Goal: Task Accomplishment & Management: Manage account settings

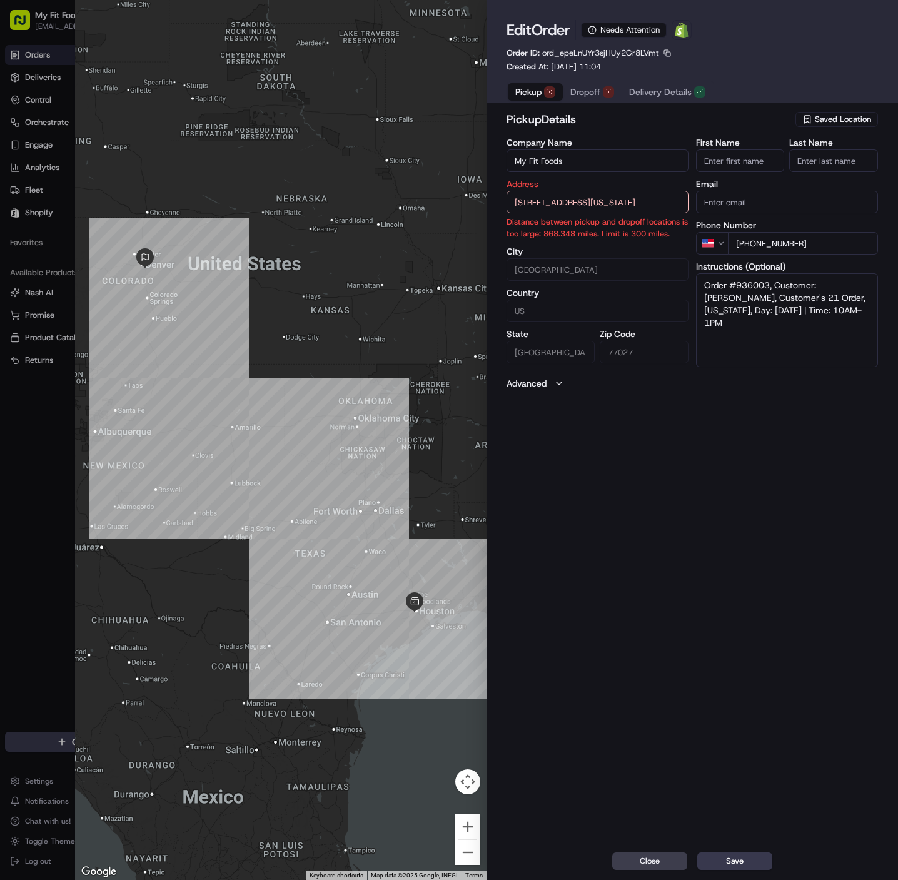
click at [826, 127] on button "Saved Location" at bounding box center [837, 120] width 83 height 18
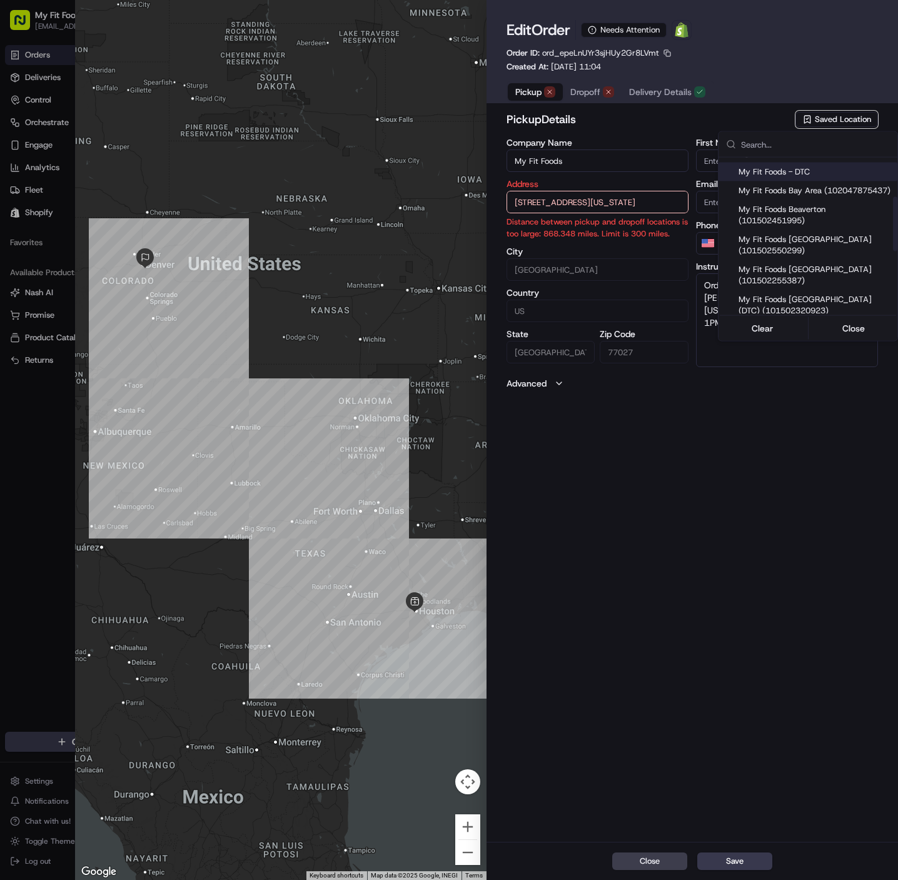
scroll to position [125, 0]
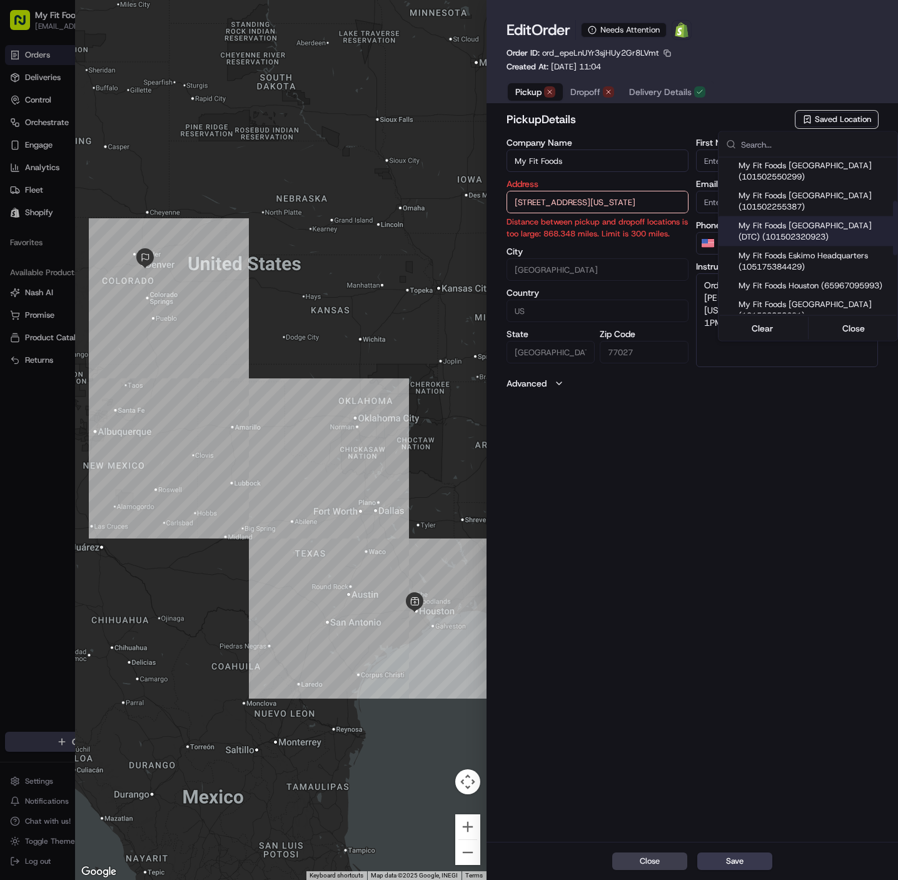
click at [821, 243] on span "My Fit Foods [GEOGRAPHIC_DATA] (DTC) (101502320923)" at bounding box center [816, 231] width 154 height 23
type input "My Fit Foods [GEOGRAPHIC_DATA] (DTC)"
type input "[STREET_ADDRESS]"
type input "[GEOGRAPHIC_DATA]"
type input "CO"
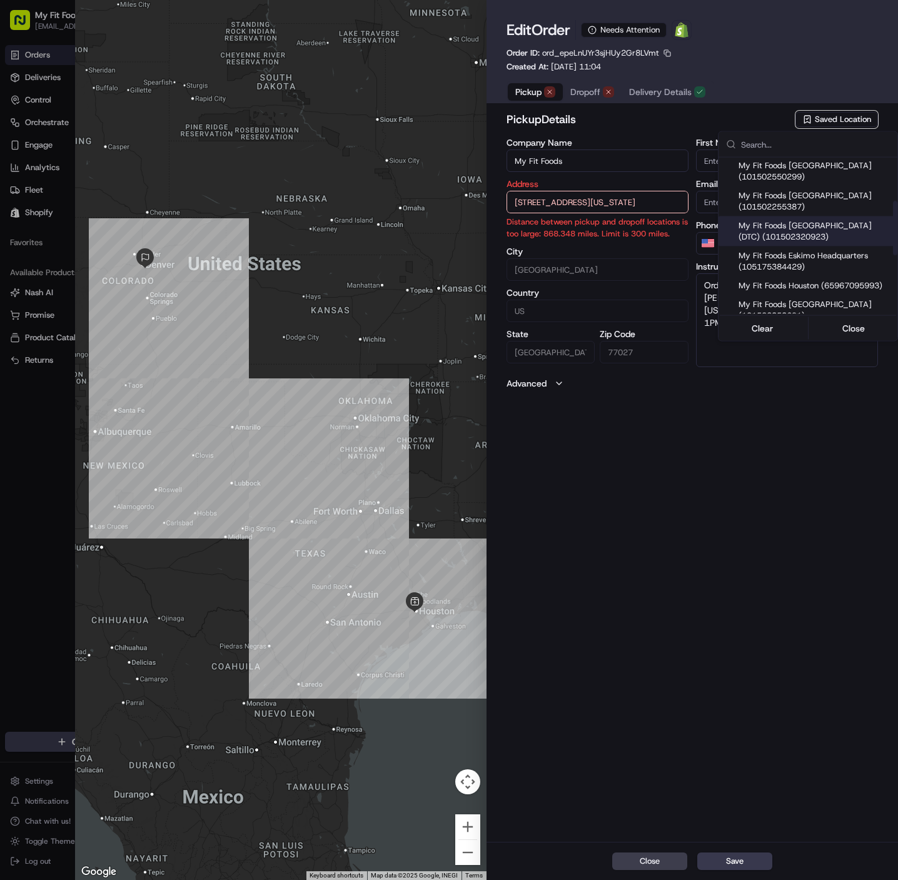
type input "80111"
type input "[PHONE_NUMBER]"
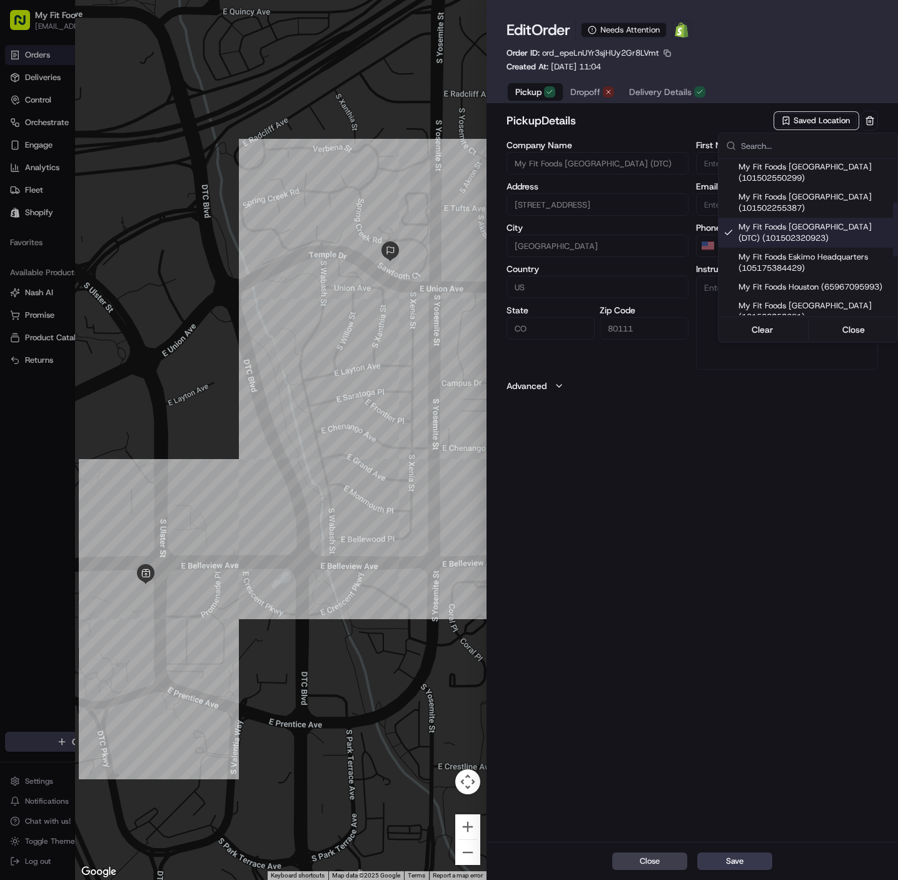
click at [743, 638] on div at bounding box center [449, 440] width 898 height 880
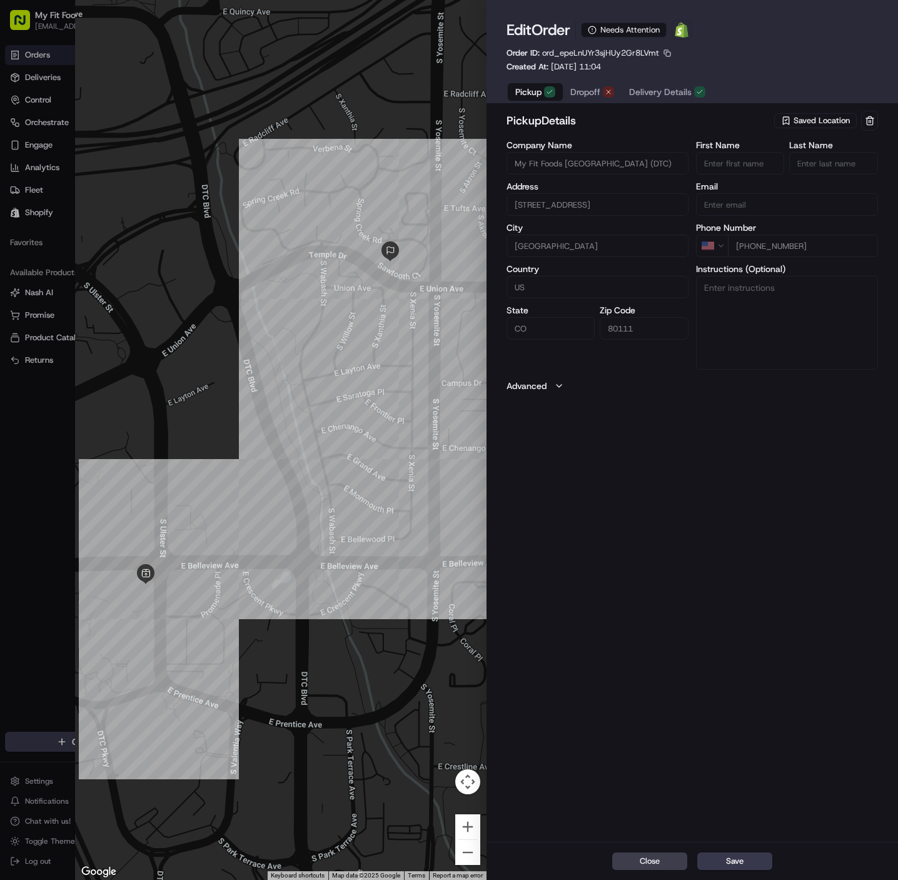
click at [638, 53] on span "ord_epeLnUYr3sjHUy2Gr8LVmt" at bounding box center [600, 53] width 117 height 11
copy span "ord_epeLnUYr3sjHUy2Gr8LVmt"
click at [730, 861] on button "Save" at bounding box center [735, 862] width 75 height 18
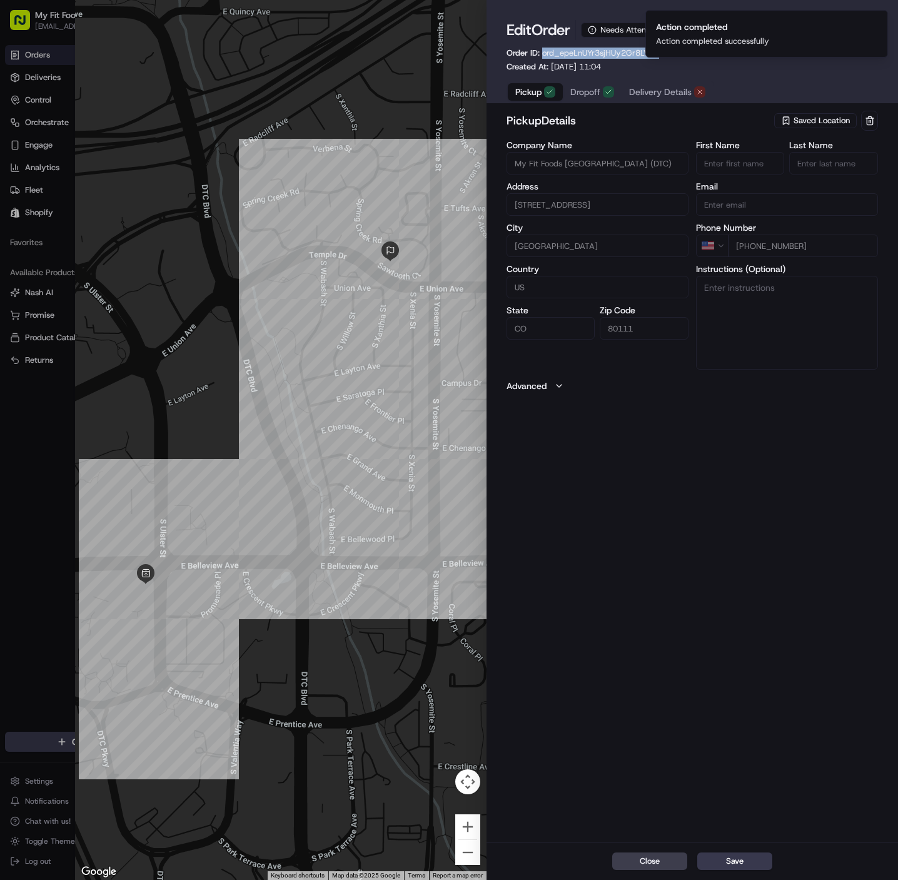
click at [46, 63] on div at bounding box center [449, 440] width 898 height 880
type input "+1"
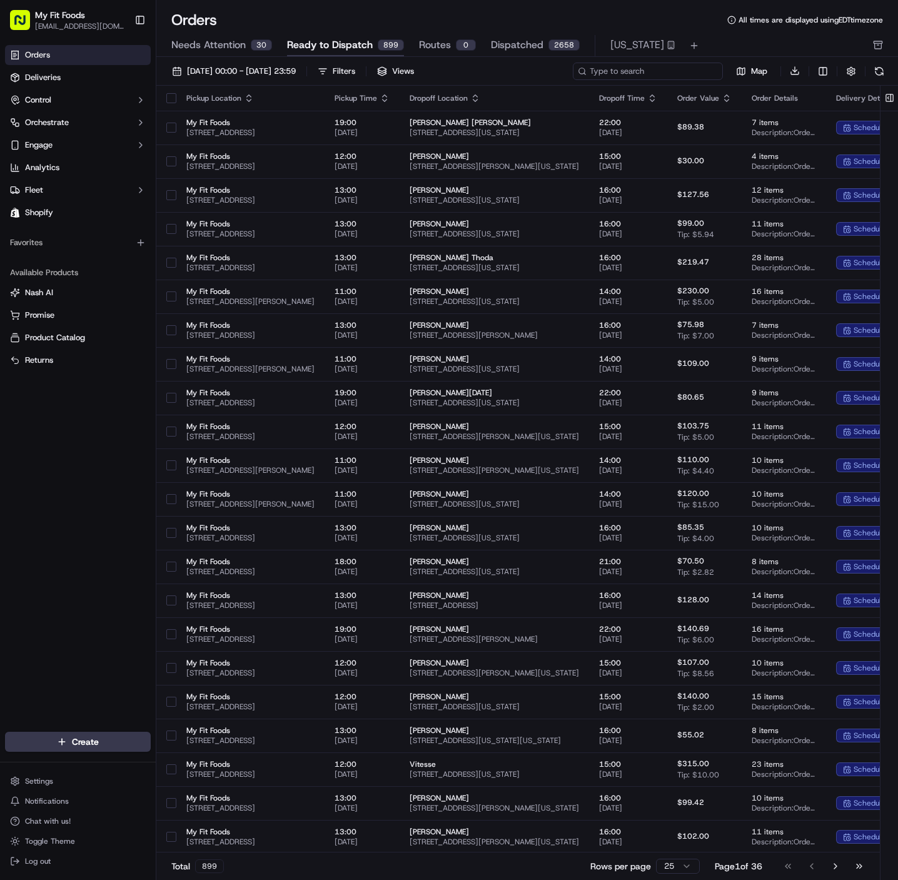
click at [654, 69] on input at bounding box center [648, 72] width 150 height 18
paste input "ord_epeLnUYr3sjHUy2Gr8LVmt"
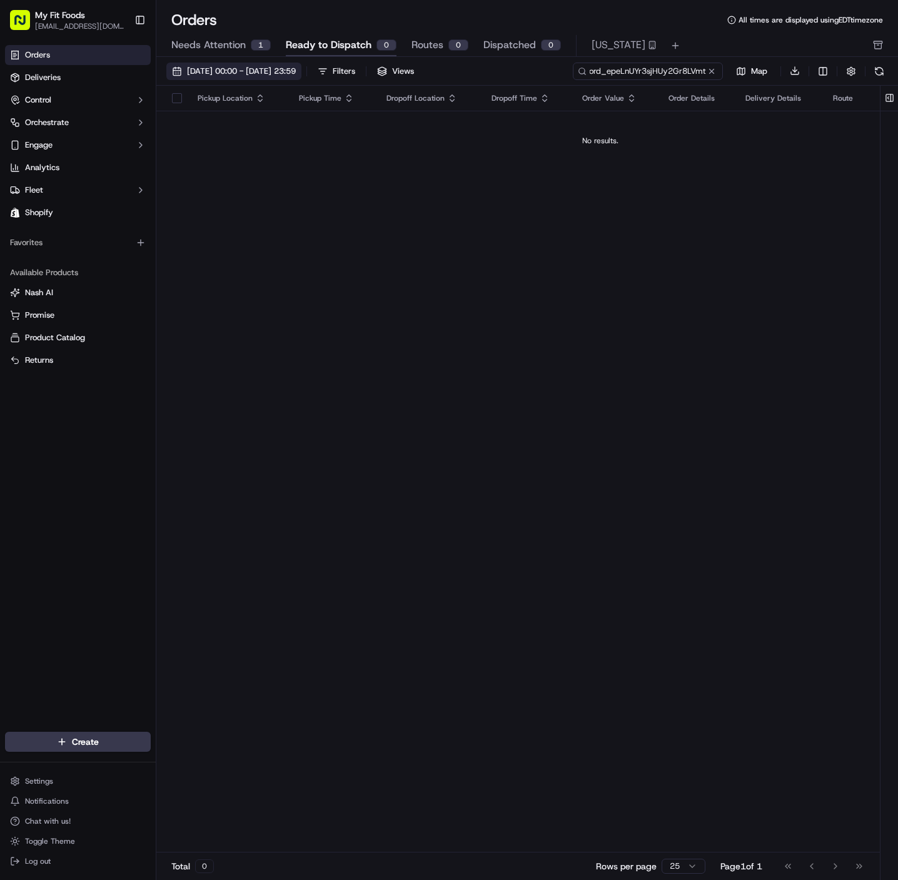
type input "ord_epeLnUYr3sjHUy2Gr8LVmt"
click at [249, 69] on span "[DATE] 00:00 - [DATE] 23:59" at bounding box center [241, 71] width 109 height 11
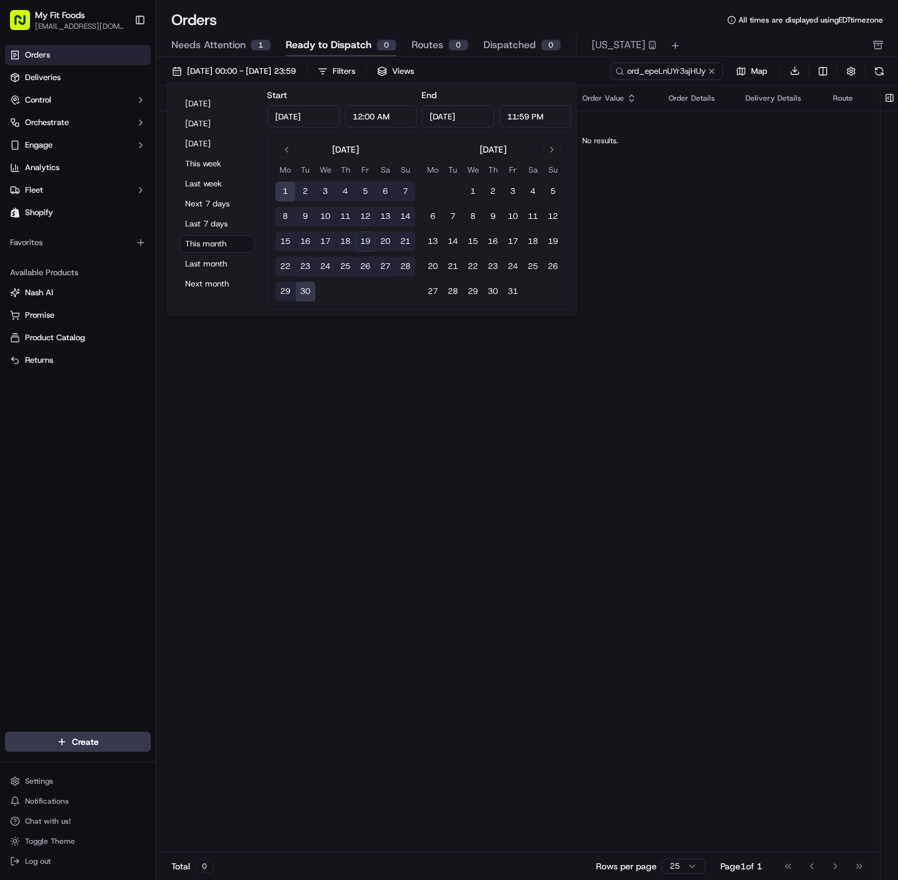
click at [498, 444] on div "Pickup Location Pickup Time Dropoff Location Dropoff Time Order Value Order Det…" at bounding box center [600, 470] width 888 height 768
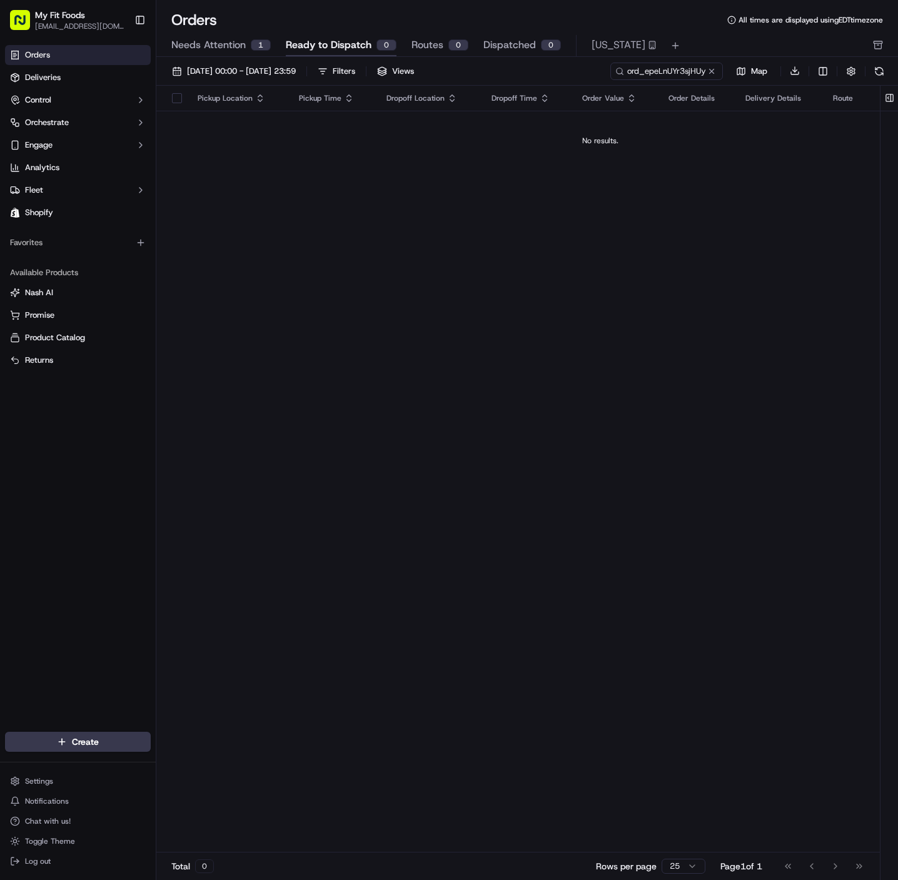
click at [225, 43] on span "Needs Attention" at bounding box center [208, 45] width 74 height 15
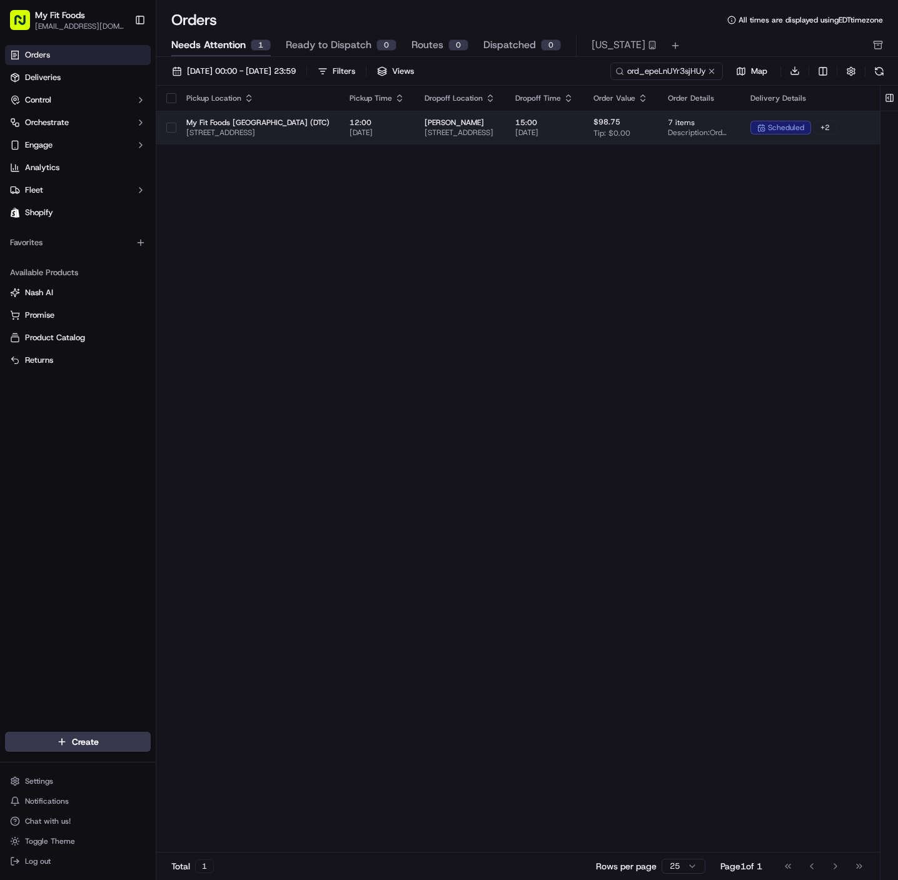
click at [218, 118] on span "My Fit Foods [GEOGRAPHIC_DATA] (DTC)" at bounding box center [257, 123] width 143 height 10
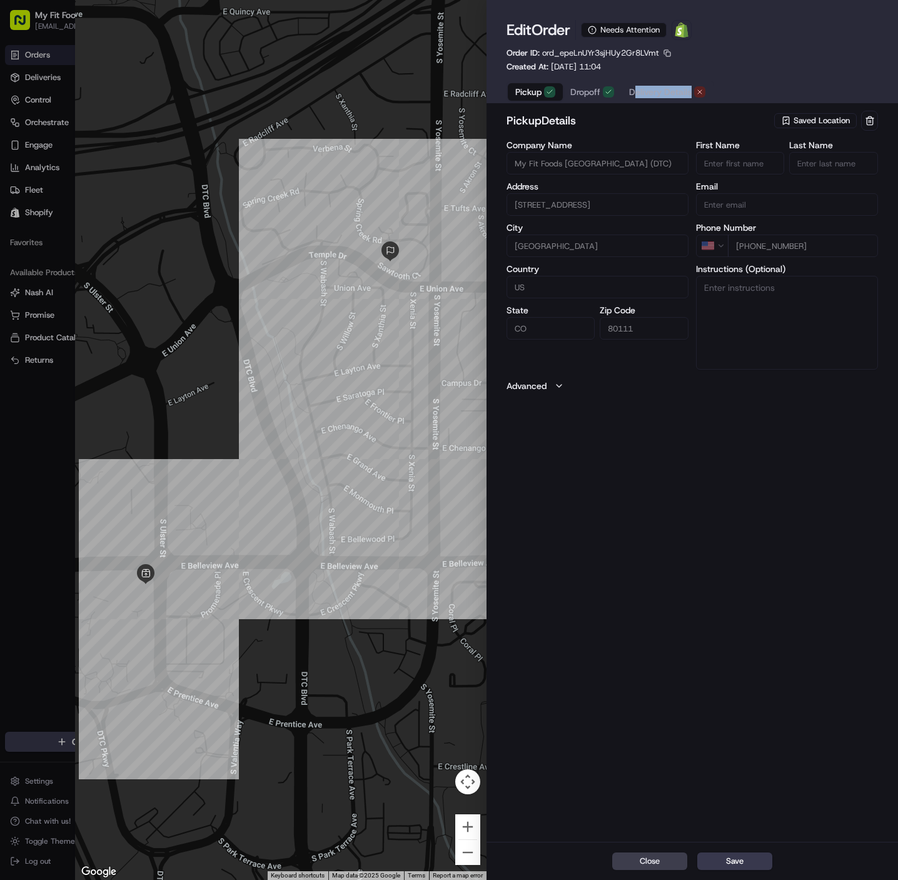
drag, startPoint x: 631, startPoint y: 103, endPoint x: 641, endPoint y: 98, distance: 11.2
click at [637, 103] on div "Edit Order Needs Attention Open Order in Shopify Order ID: ord_epeLnUYr3sjHUy2G…" at bounding box center [693, 54] width 412 height 108
click at [663, 72] on div "Order ID: ord_epeLnUYr3sjHUy2Gr8LVmt Created At: [DATE] 11:04" at bounding box center [590, 60] width 166 height 25
click at [660, 78] on div "Edit Order Needs Attention Open Order in Shopify Order ID: ord_epeLnUYr3sjHUy2G…" at bounding box center [693, 61] width 372 height 83
click at [658, 81] on div "Pickup Dropoff Delivery Details" at bounding box center [611, 92] width 208 height 23
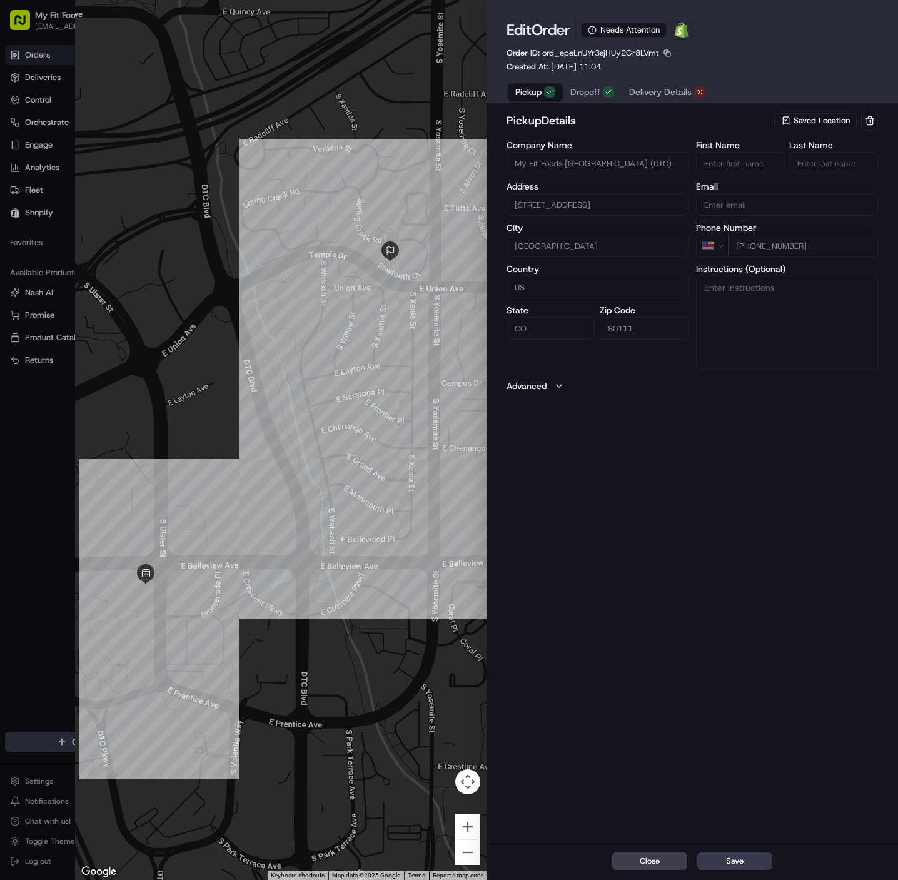
click at [658, 88] on span "Delivery Details" at bounding box center [660, 92] width 63 height 13
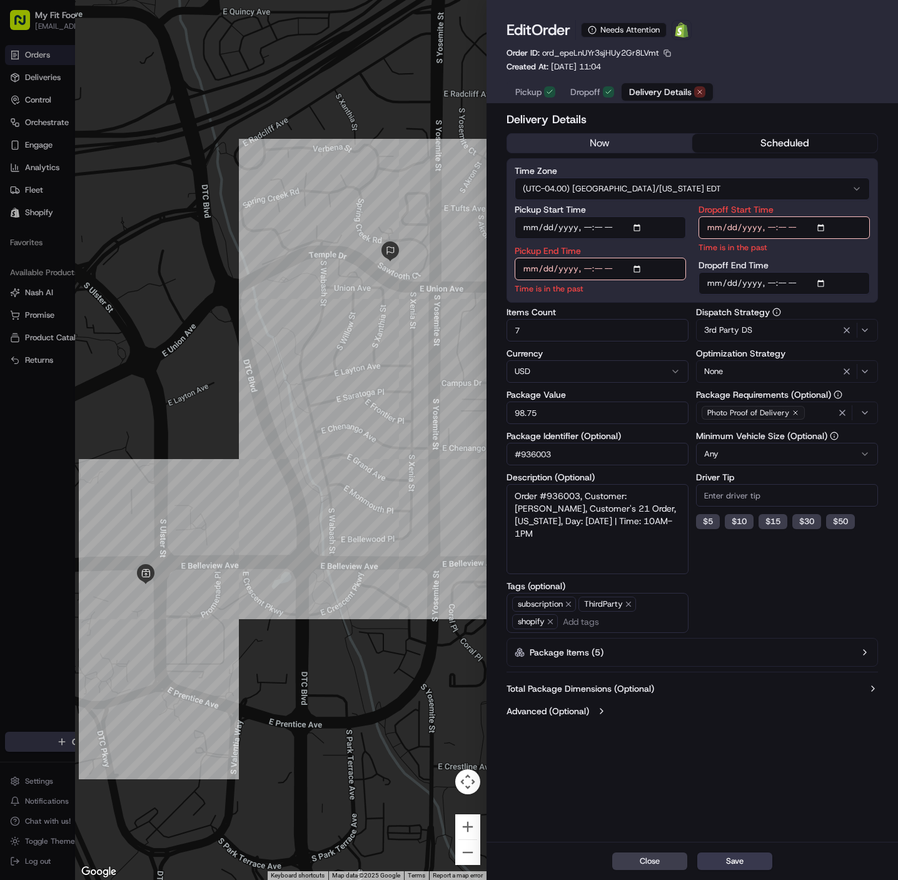
click at [595, 136] on button "now" at bounding box center [599, 143] width 185 height 19
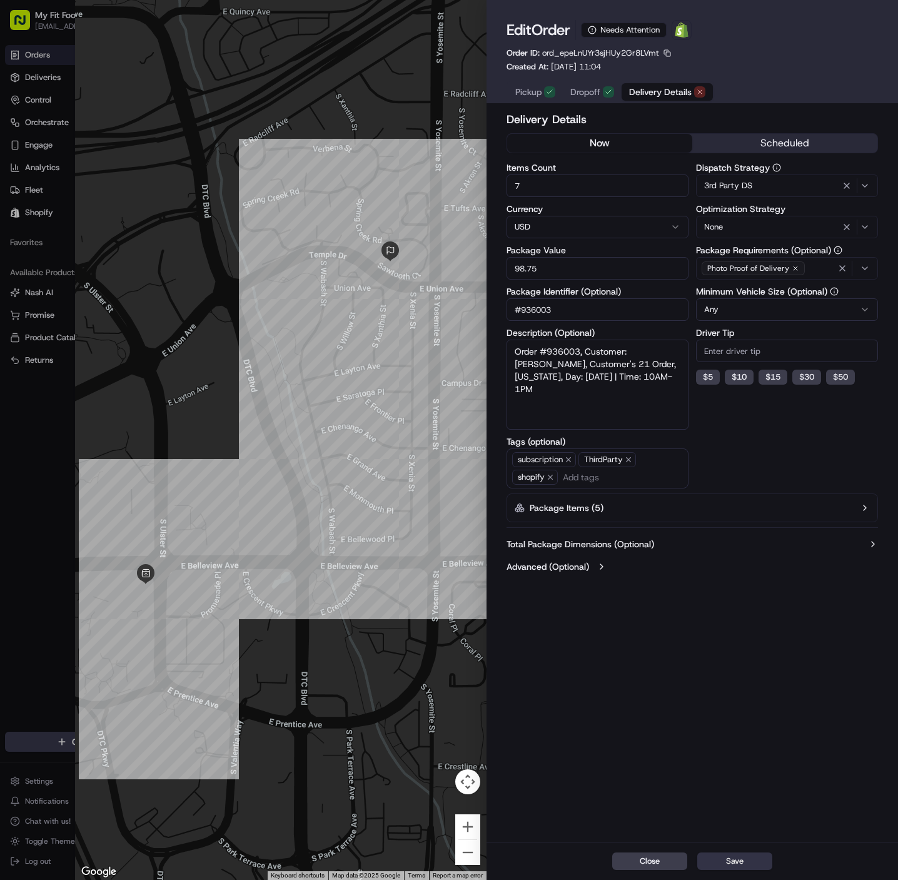
click at [728, 855] on button "Save" at bounding box center [735, 862] width 75 height 18
type input "1"
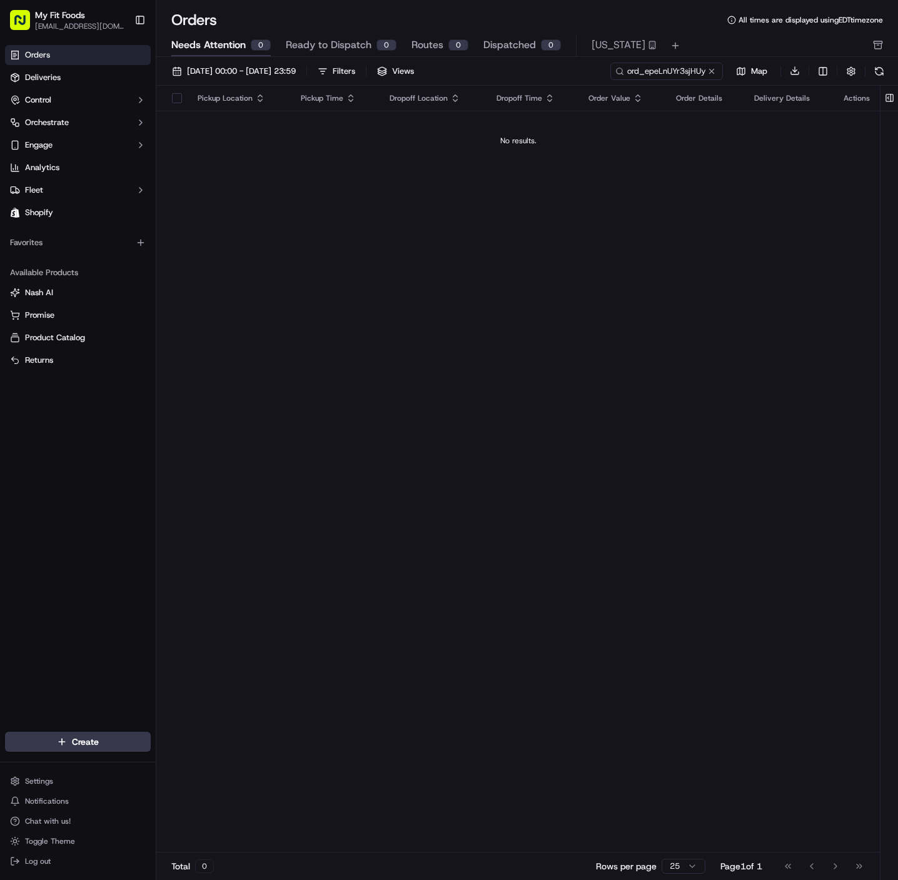
drag, startPoint x: 334, startPoint y: 46, endPoint x: 307, endPoint y: 58, distance: 29.4
click at [334, 46] on span "Ready to Dispatch" at bounding box center [329, 45] width 86 height 15
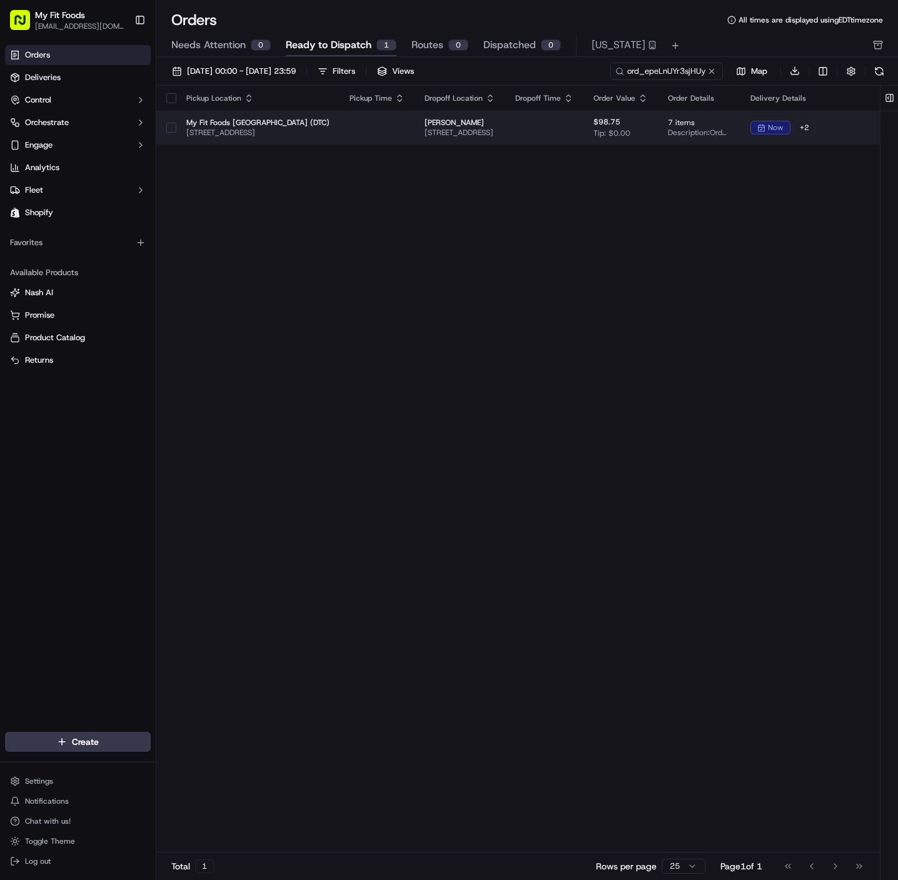
click at [170, 123] on button "button" at bounding box center [171, 128] width 10 height 10
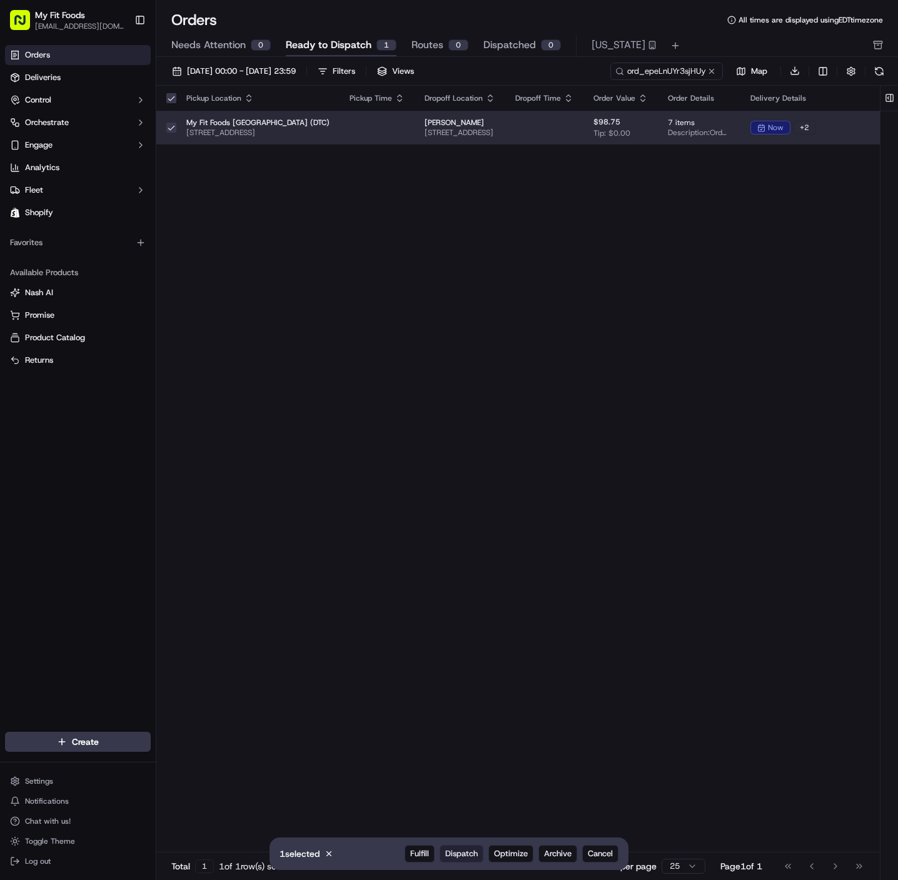
click at [469, 854] on span "Dispatch" at bounding box center [461, 853] width 33 height 11
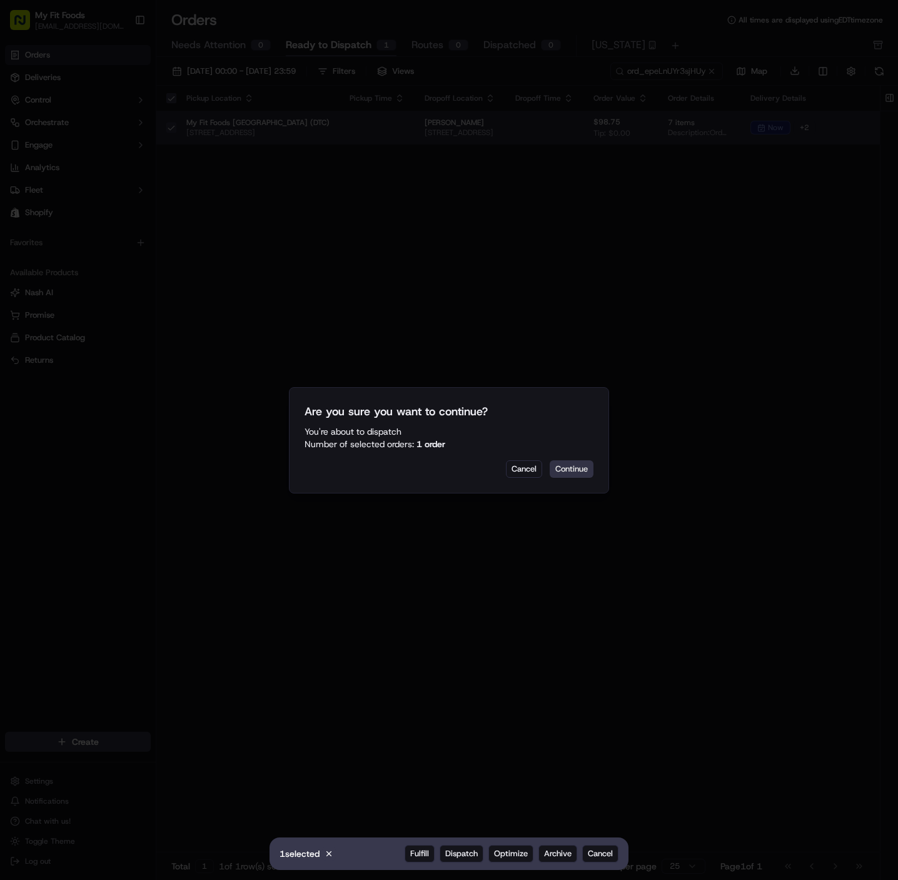
click at [575, 460] on button "Continue" at bounding box center [572, 469] width 44 height 18
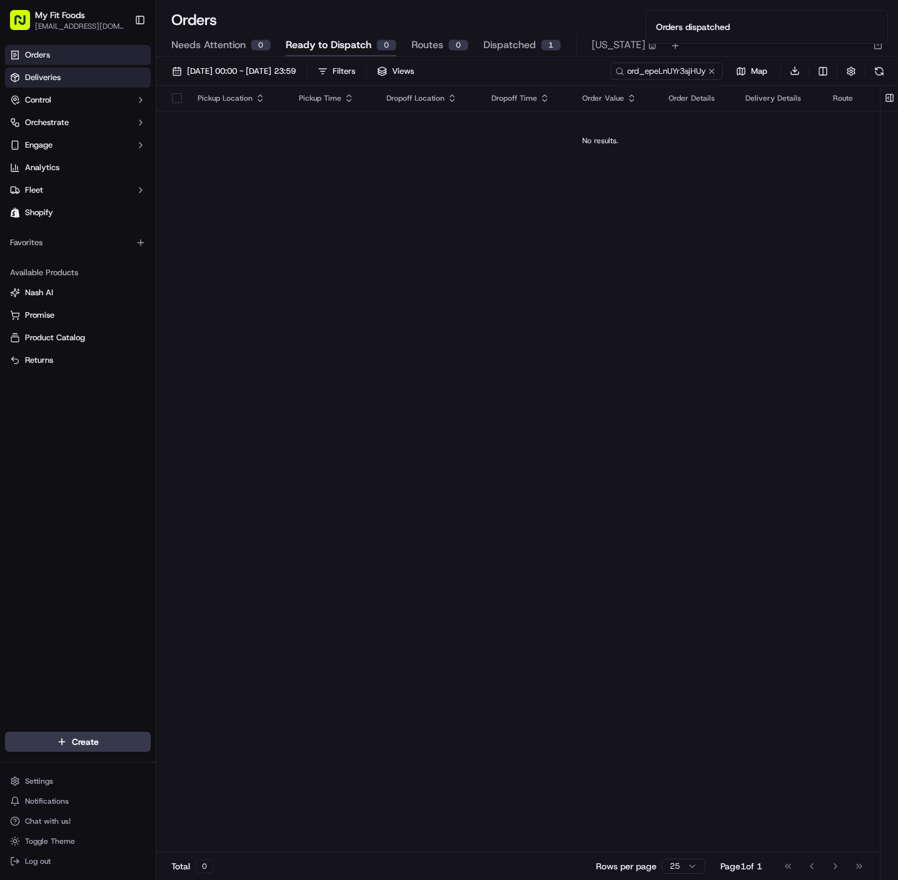
click at [63, 72] on link "Deliveries" at bounding box center [78, 78] width 146 height 20
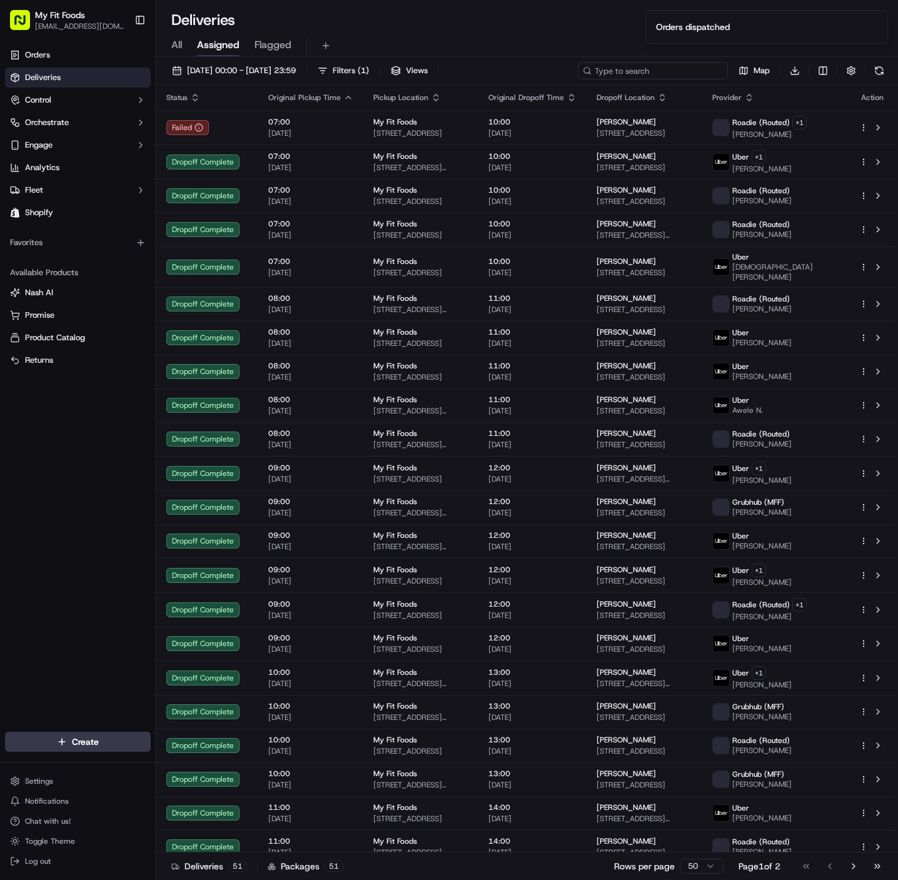
click at [654, 71] on input at bounding box center [653, 71] width 150 height 18
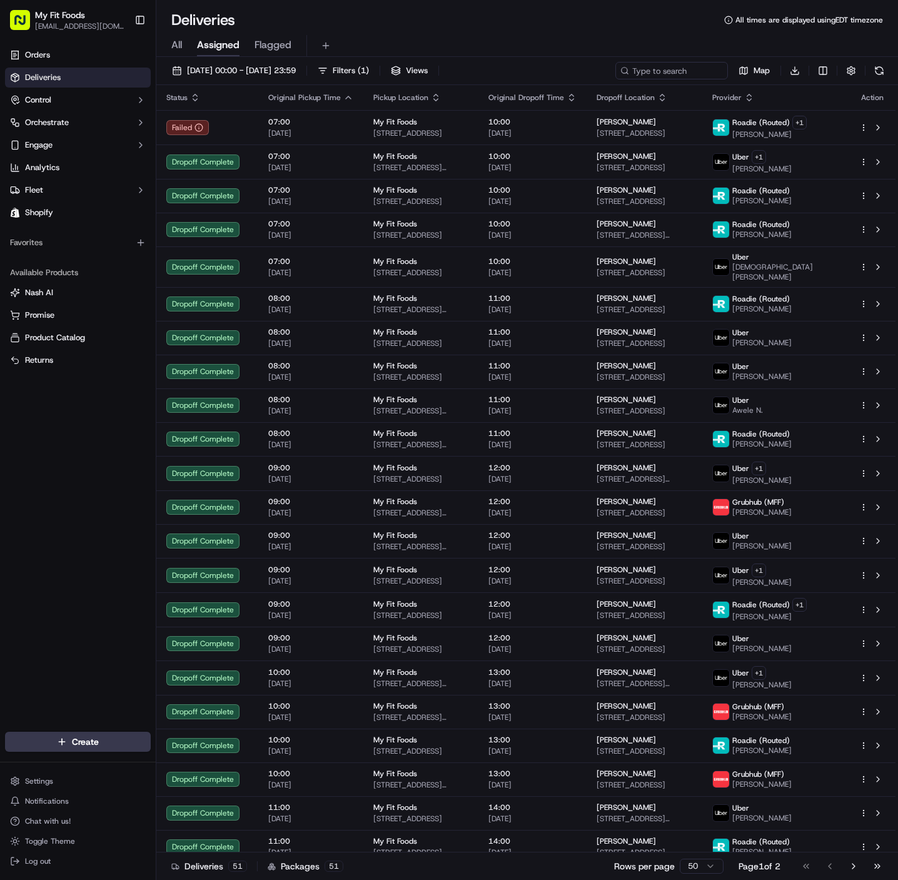
click at [177, 46] on span "All" at bounding box center [176, 45] width 11 height 15
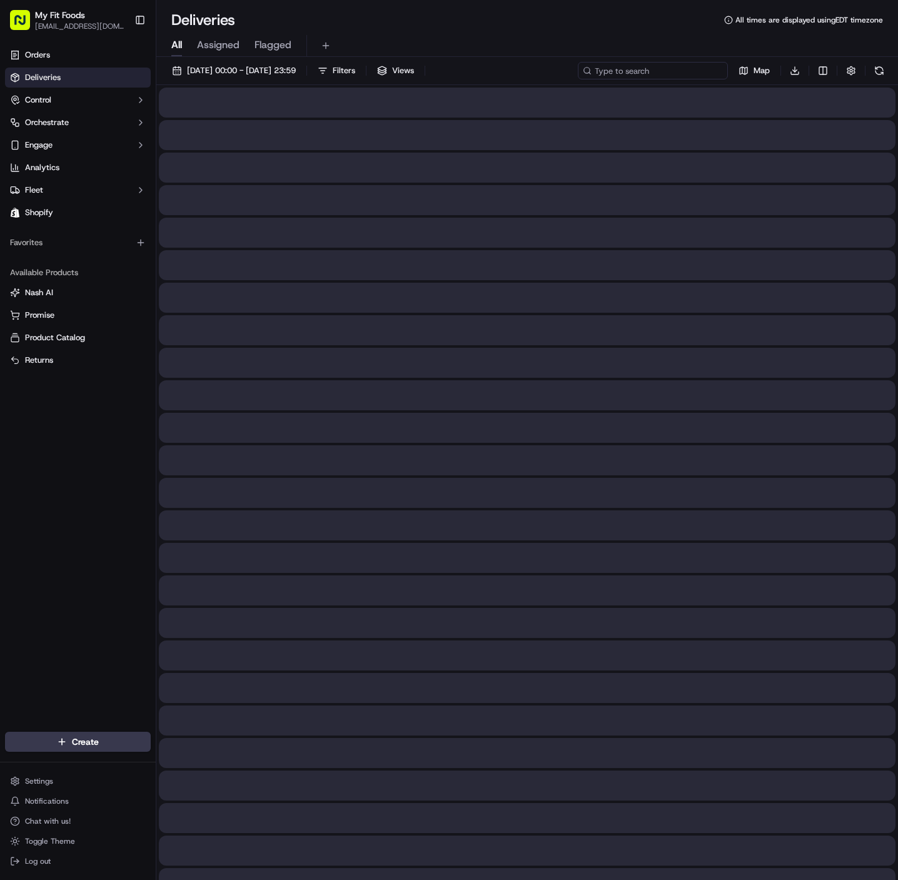
click at [678, 68] on input at bounding box center [653, 71] width 150 height 18
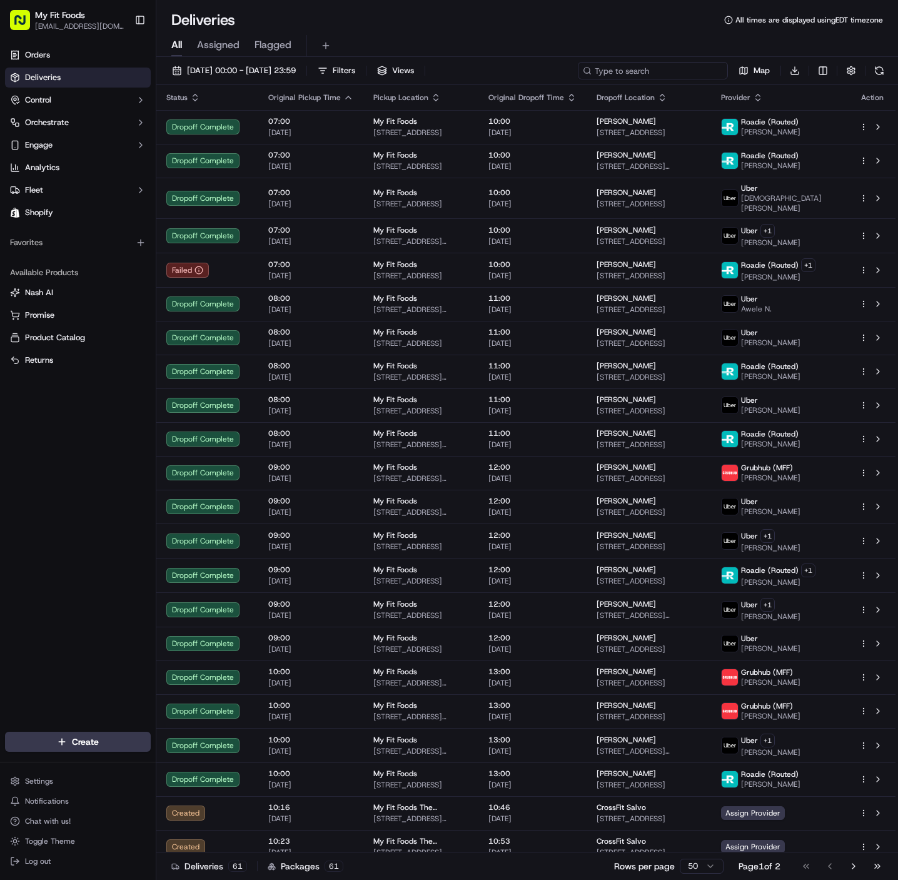
paste input "ord_epeLnUYr3sjHUy2Gr8LVmt"
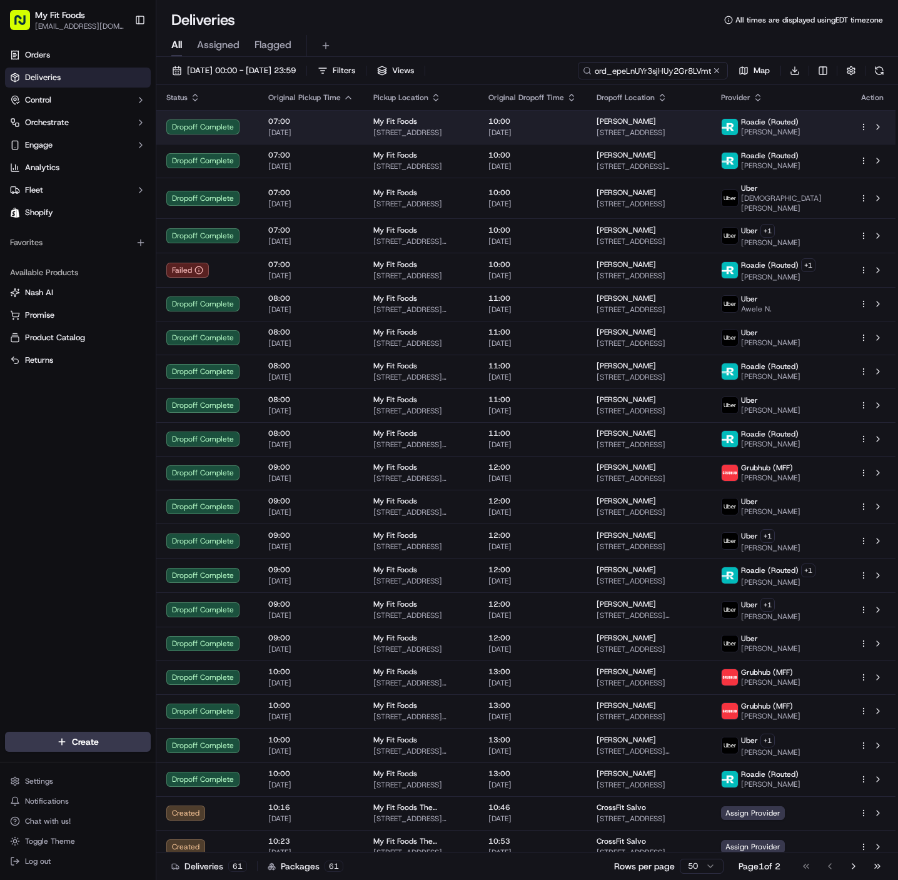
scroll to position [0, 1]
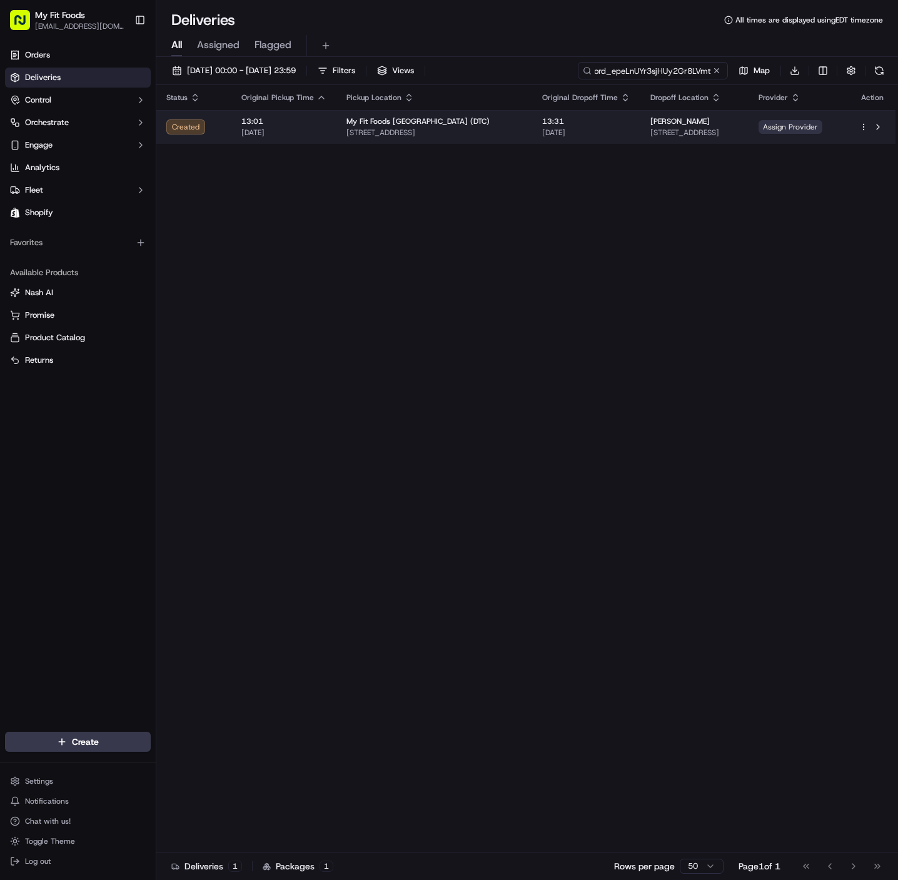
type input "ord_epeLnUYr3sjHUy2Gr8LVmt"
click at [802, 123] on span "Assign Provider" at bounding box center [791, 127] width 64 height 14
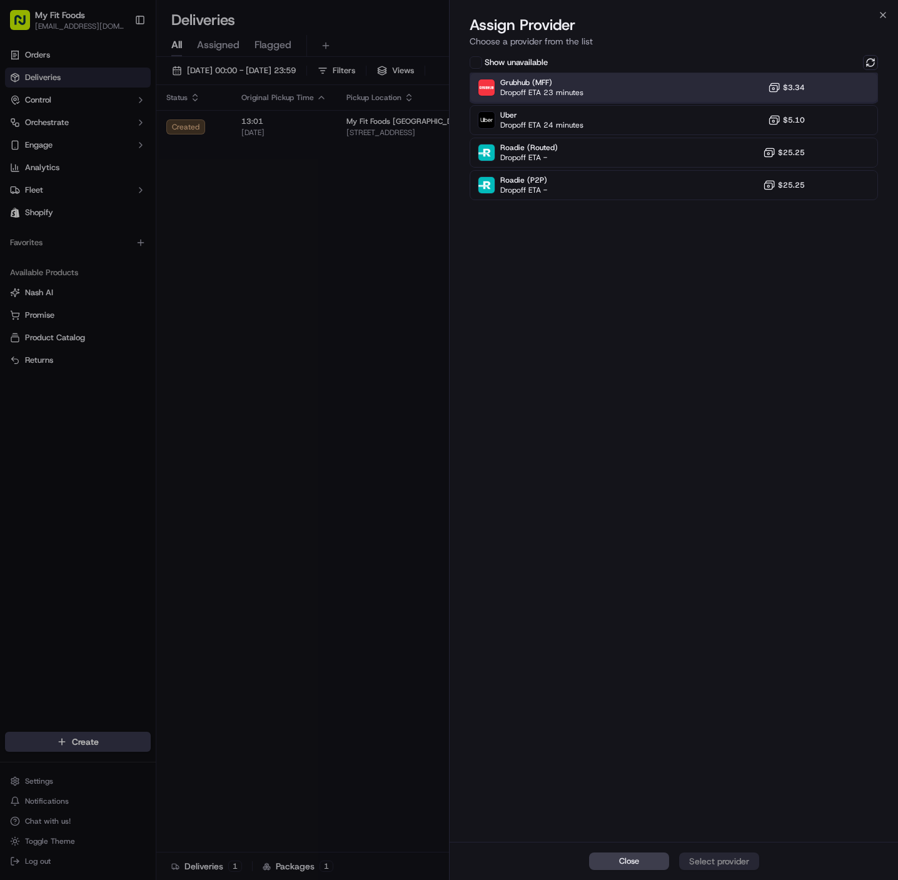
click at [692, 84] on div "Grubhub (MFF) Dropoff ETA 23 minutes $3.34" at bounding box center [674, 88] width 409 height 30
click at [723, 865] on div "Assign Provider" at bounding box center [719, 861] width 61 height 13
